Goal: Information Seeking & Learning: Learn about a topic

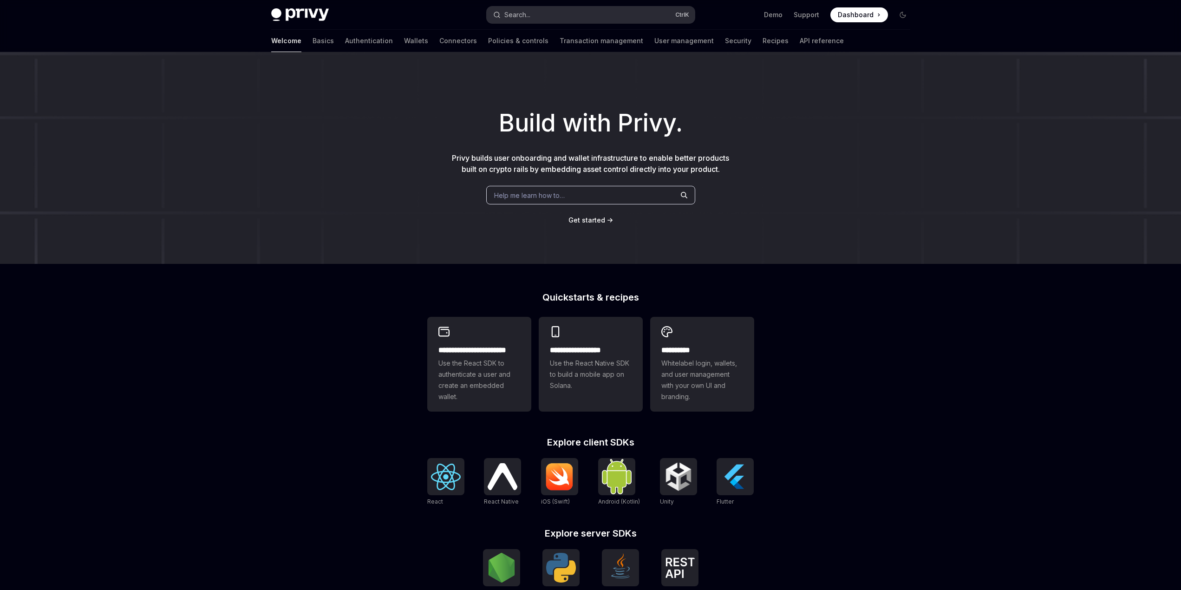
click at [531, 12] on div "Search..." at bounding box center [518, 14] width 26 height 11
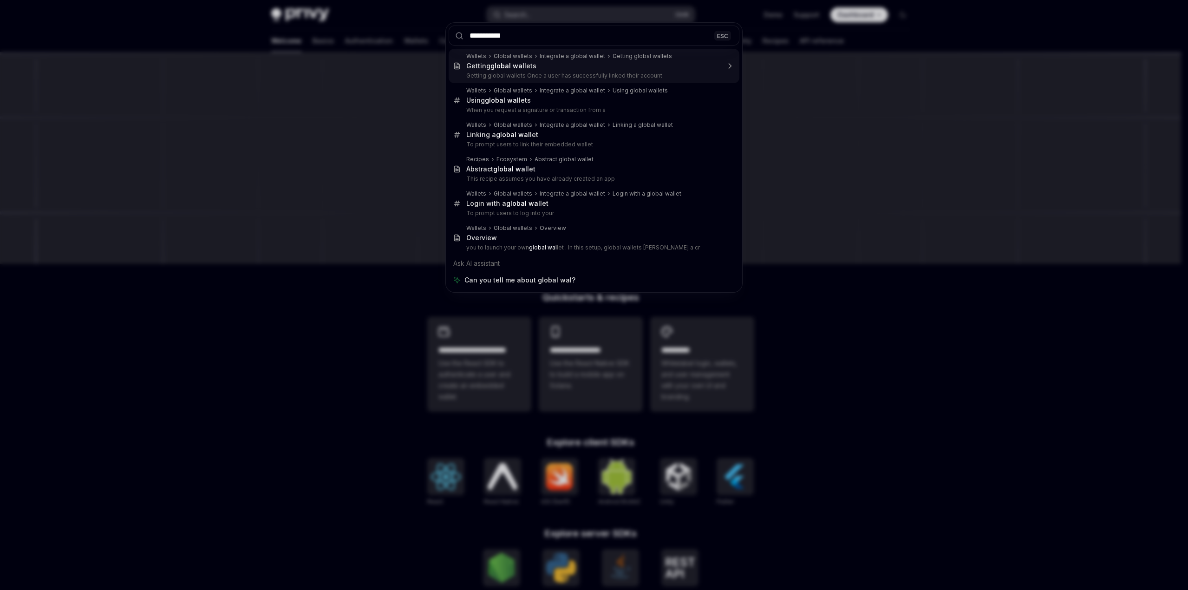
type input "**********"
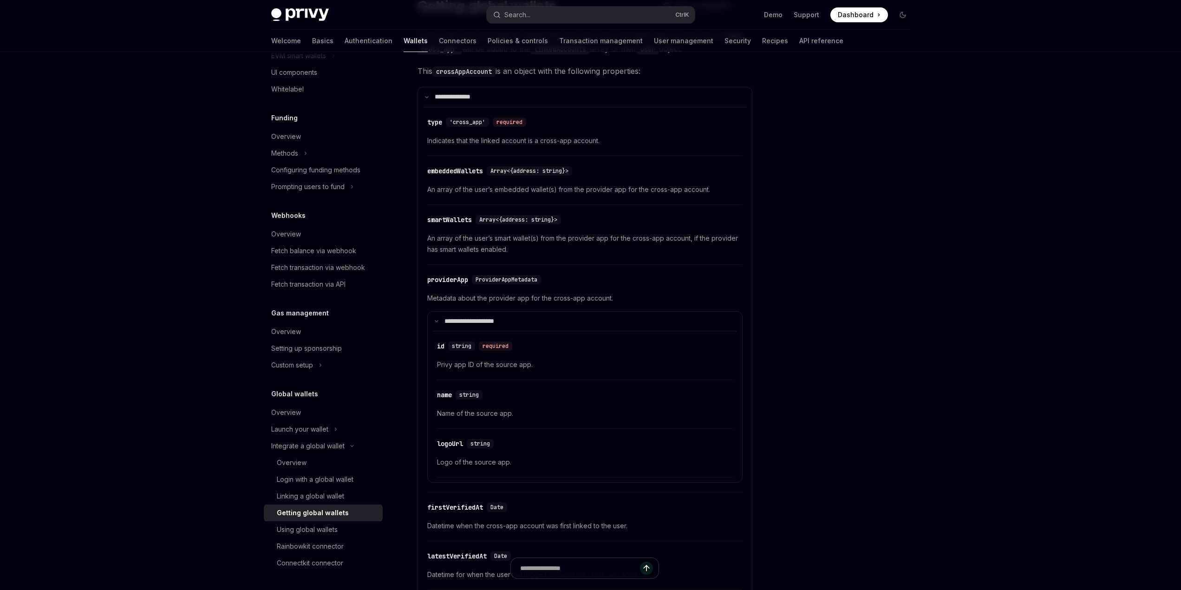
scroll to position [191, 0]
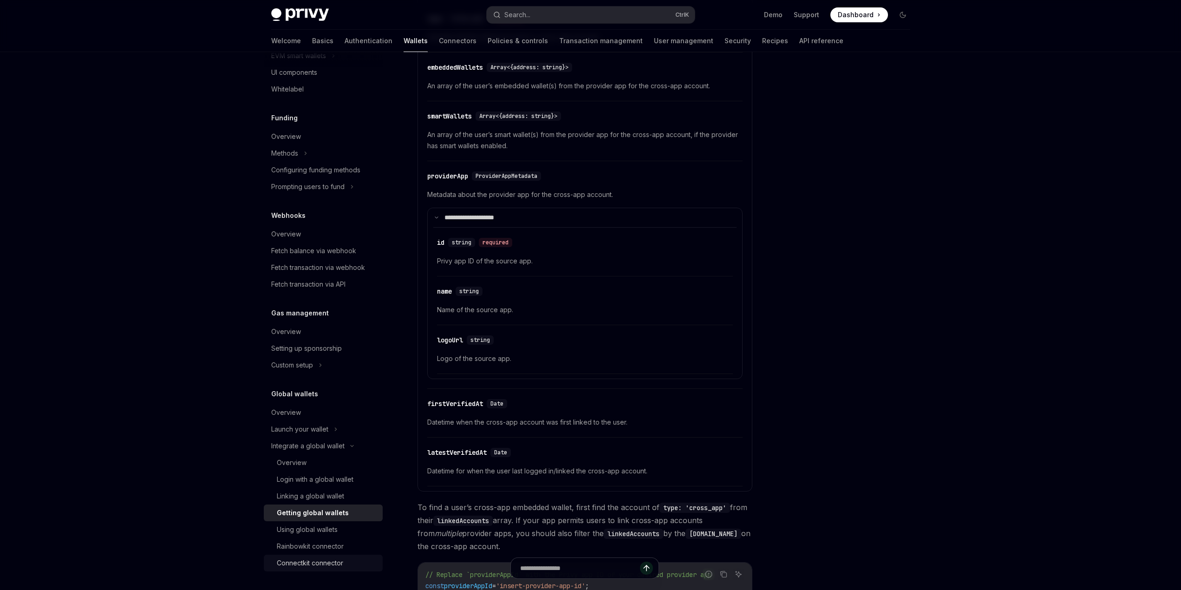
click at [321, 560] on div "Connectkit connector" at bounding box center [310, 562] width 66 height 11
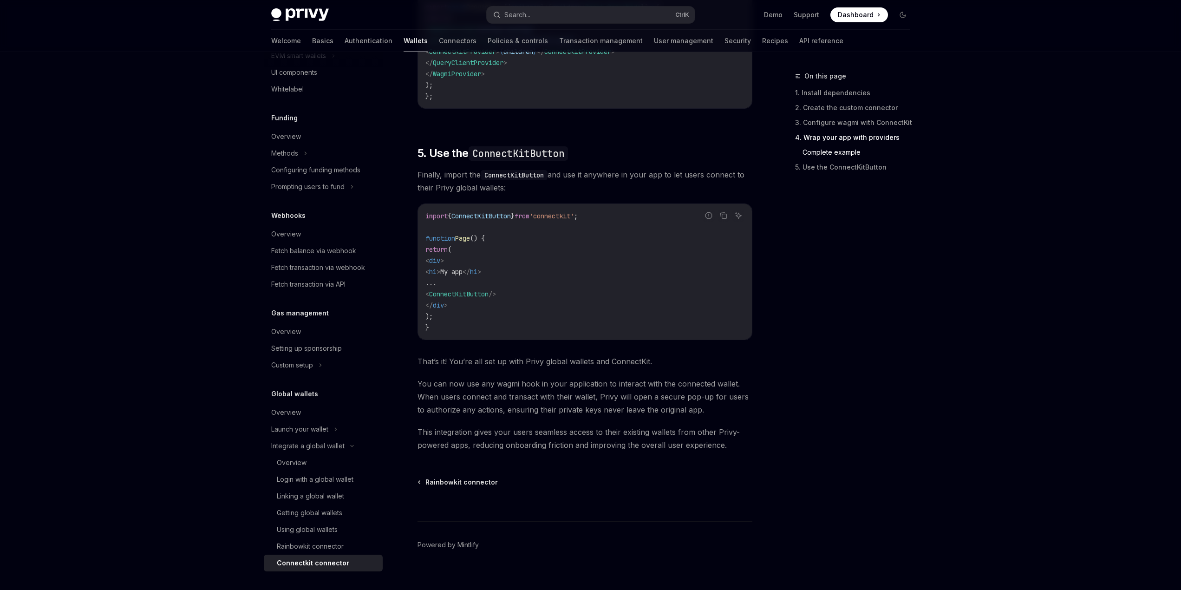
scroll to position [1804, 0]
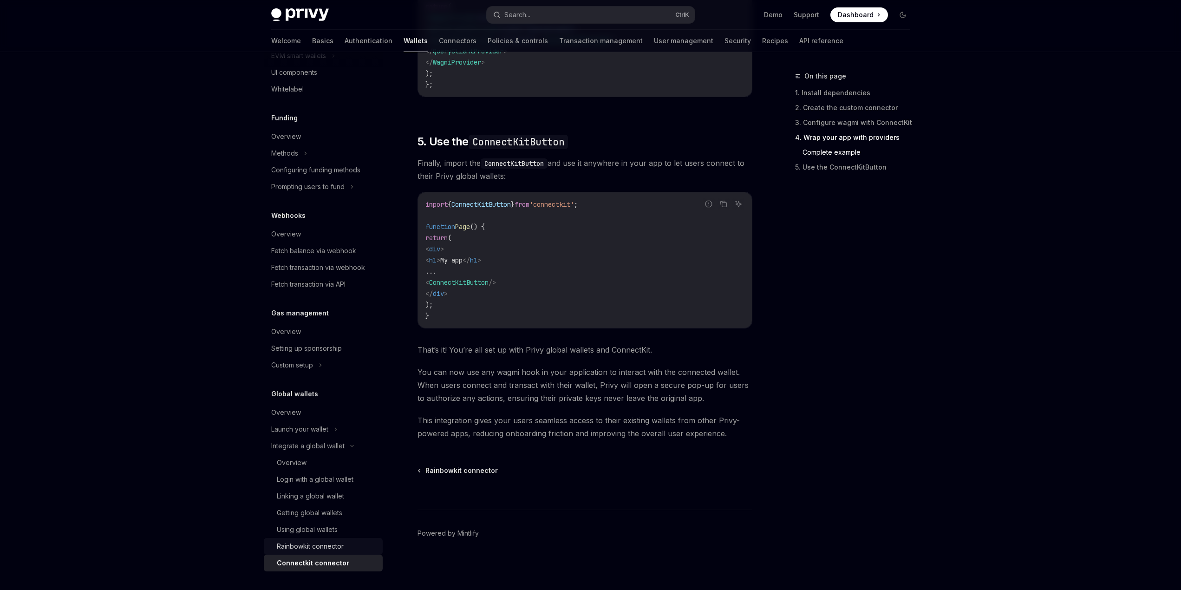
click at [310, 547] on div "Rainbowkit connector" at bounding box center [310, 546] width 67 height 11
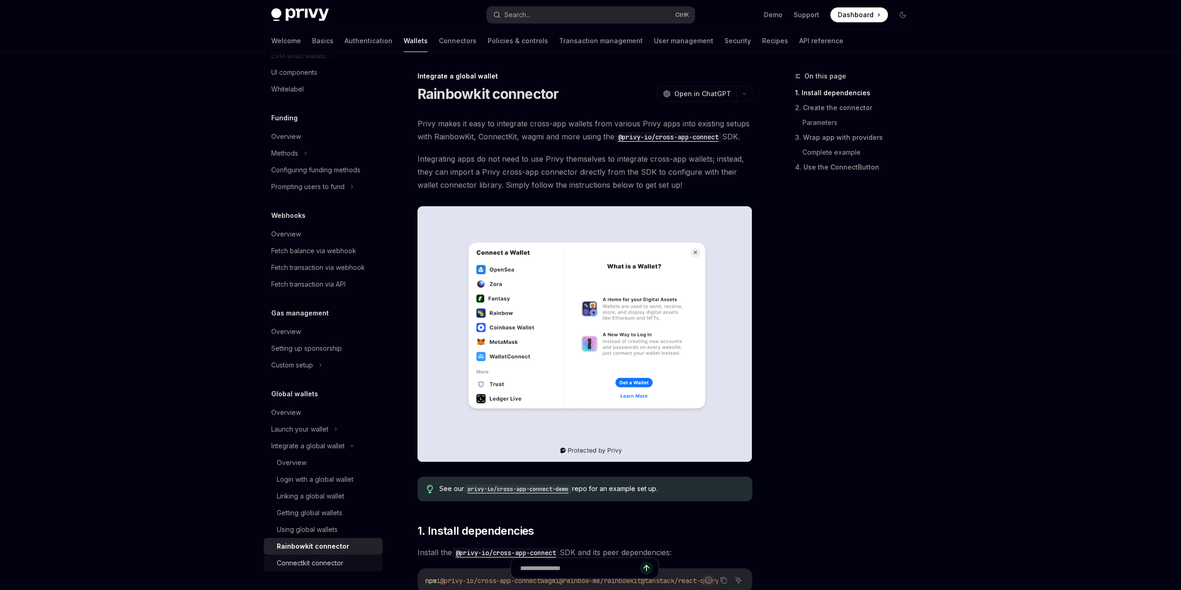
click at [317, 564] on div "Connectkit connector" at bounding box center [310, 562] width 66 height 11
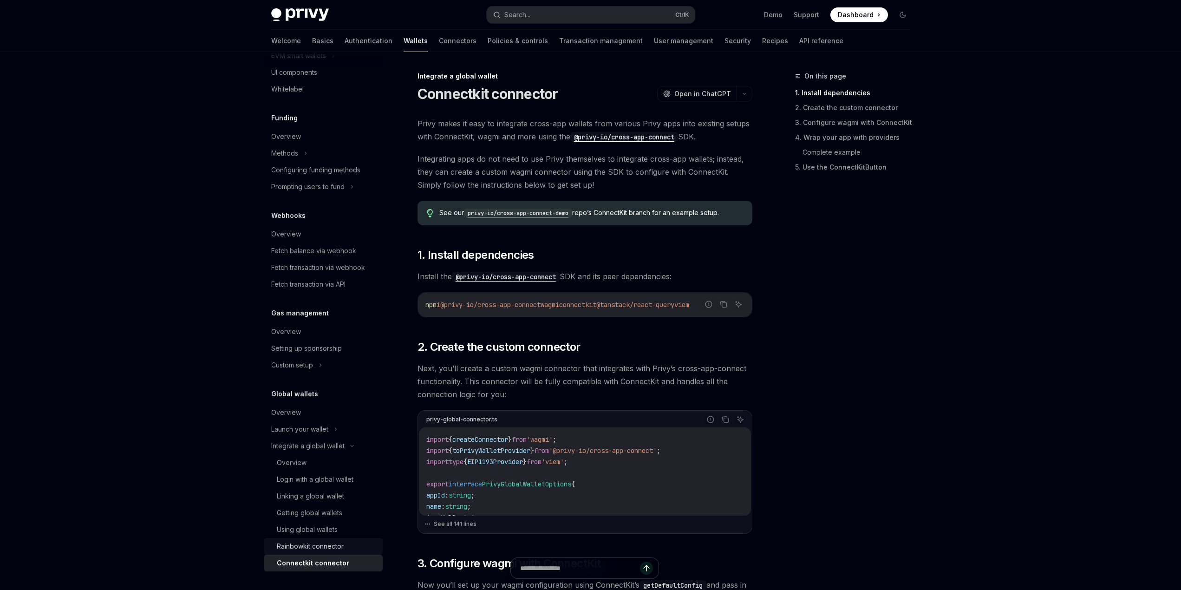
click at [327, 548] on div "Rainbowkit connector" at bounding box center [310, 546] width 67 height 11
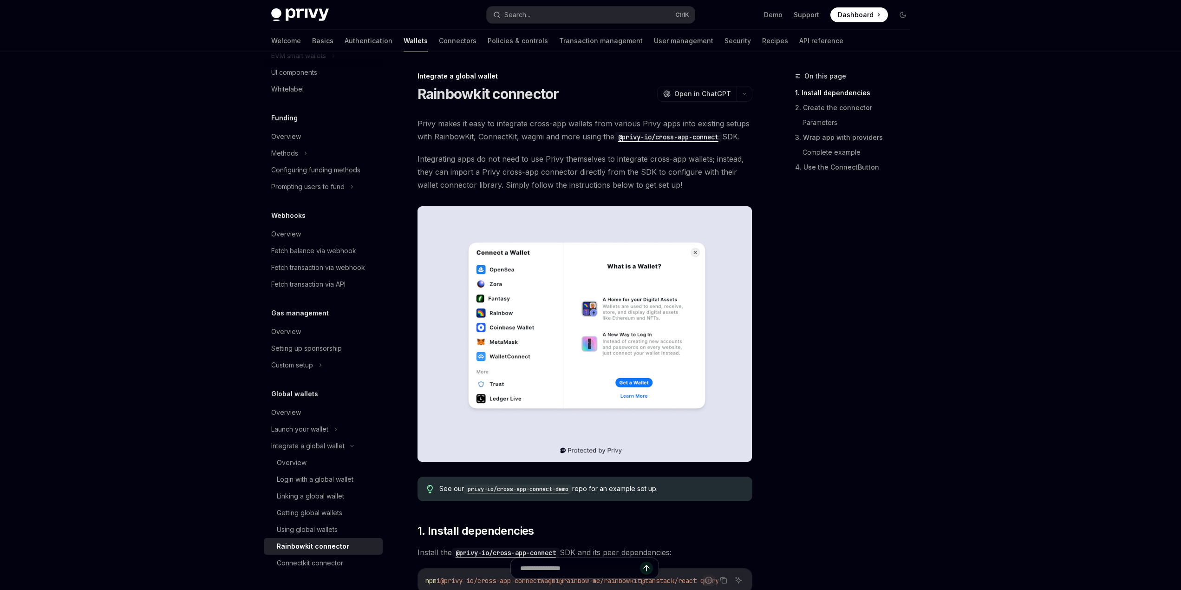
click at [305, 562] on div "Connectkit connector" at bounding box center [310, 562] width 66 height 11
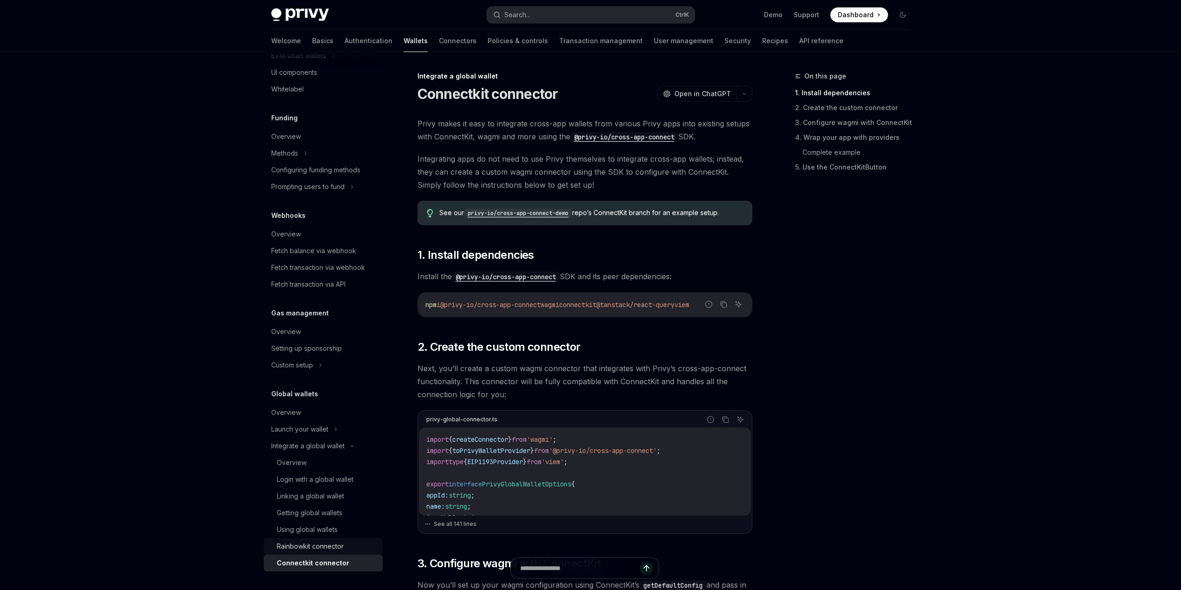
click at [325, 544] on div "Rainbowkit connector" at bounding box center [310, 546] width 67 height 11
type textarea "*"
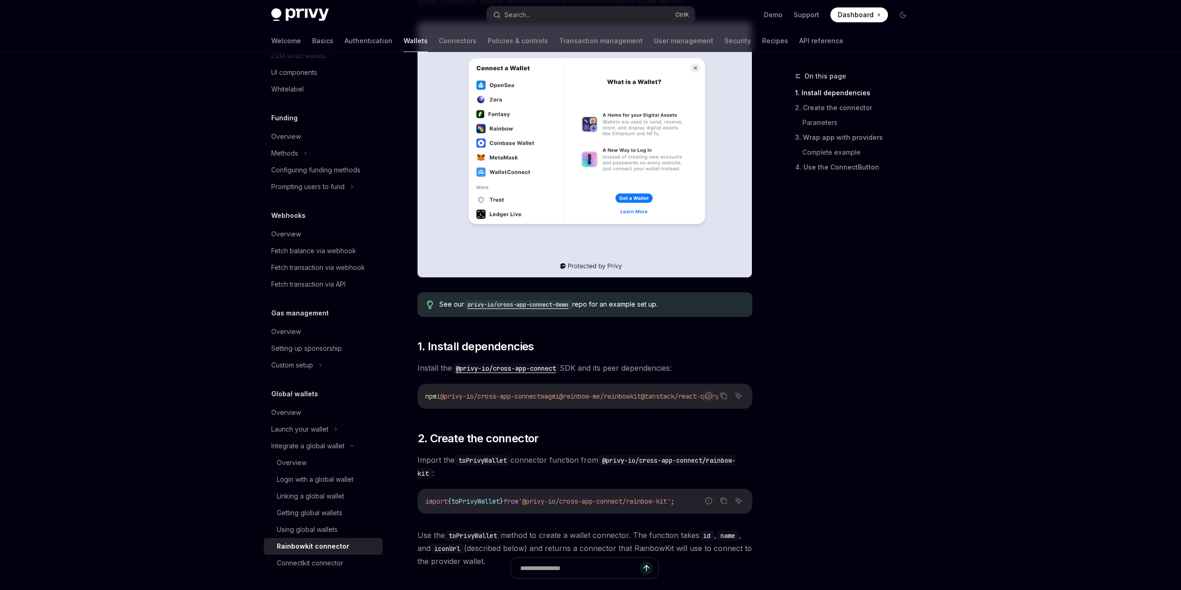
scroll to position [186, 0]
